Goal: Information Seeking & Learning: Learn about a topic

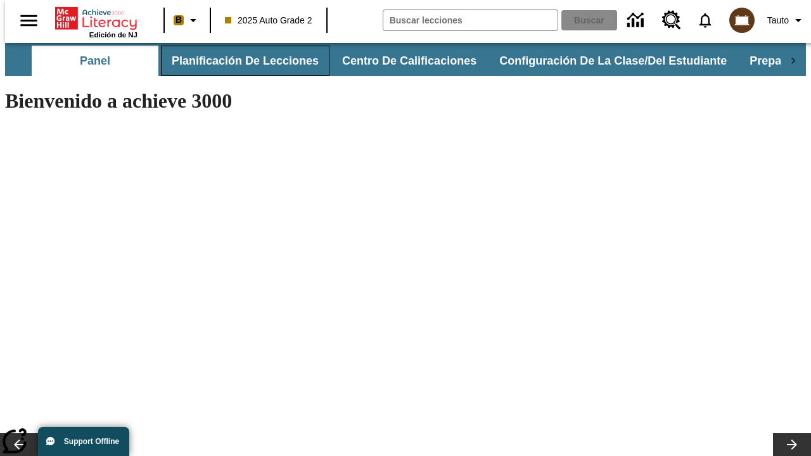
click at [238, 61] on button "Planificación de lecciones" at bounding box center [245, 61] width 169 height 30
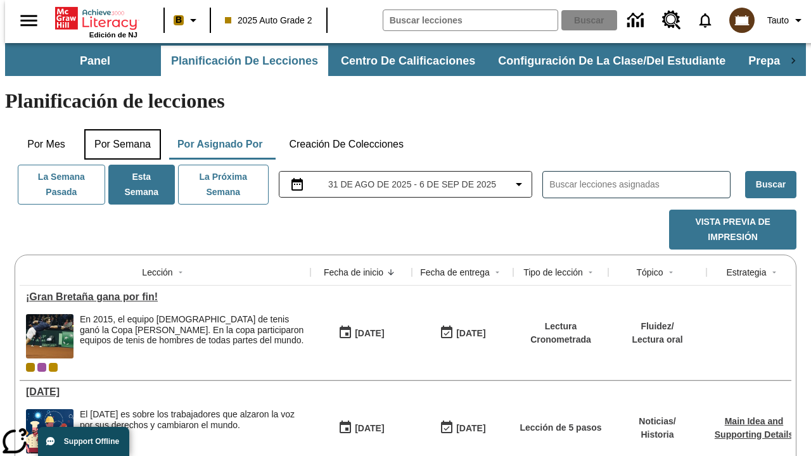
click at [118, 129] on button "Por semana" at bounding box center [122, 144] width 77 height 30
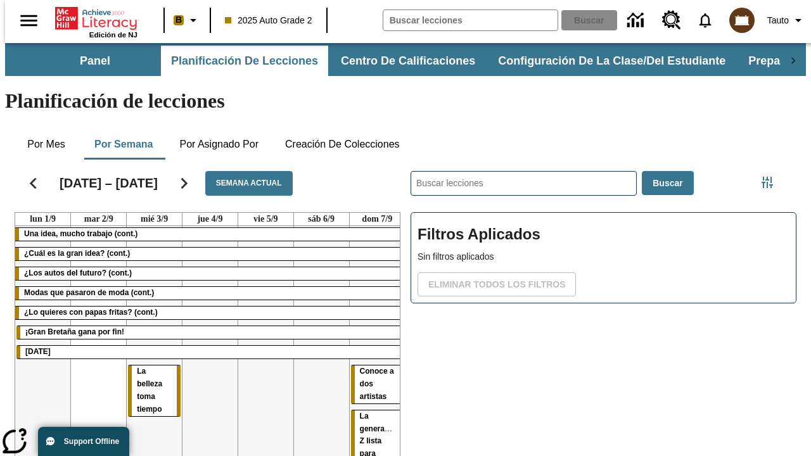
click at [372, 317] on tr "Una idea, mucho trabajo (cont.) ¿Cuál es la gran idea? (cont.) ¿Los autos del f…" at bounding box center [210, 387] width 390 height 323
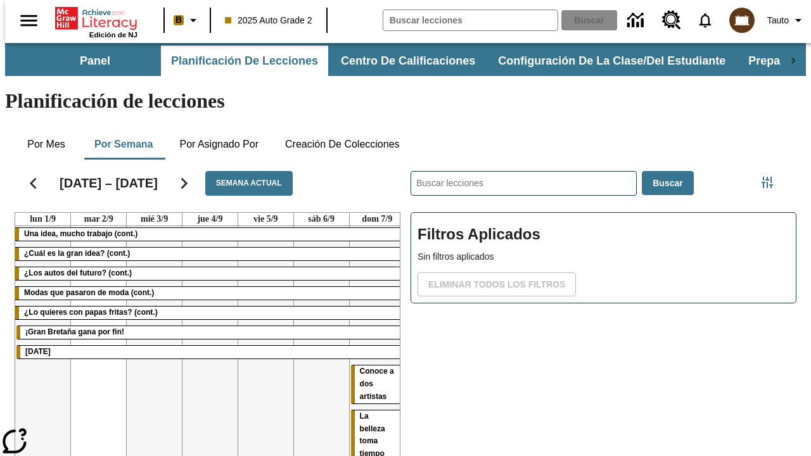
click at [360, 412] on span "La belleza toma tiempo" at bounding box center [372, 435] width 25 height 47
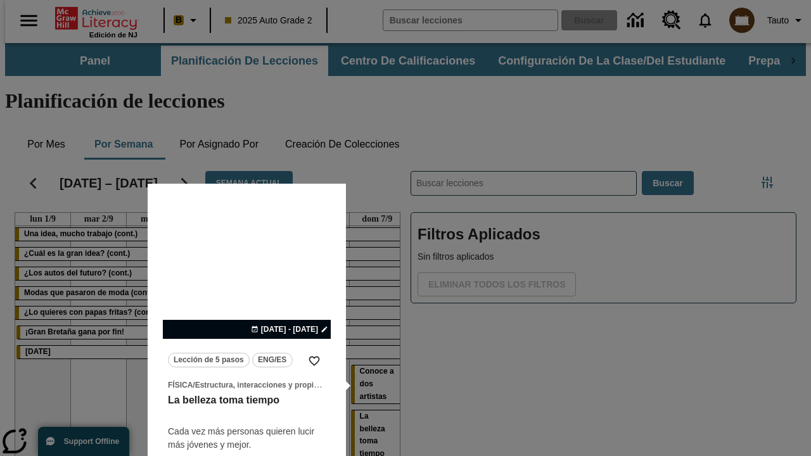
scroll to position [5, 0]
